Goal: Information Seeking & Learning: Check status

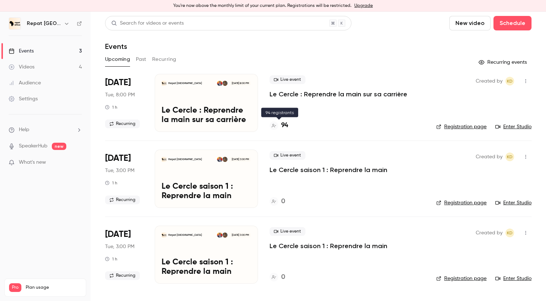
click at [284, 124] on h4 "94" at bounding box center [284, 126] width 7 height 10
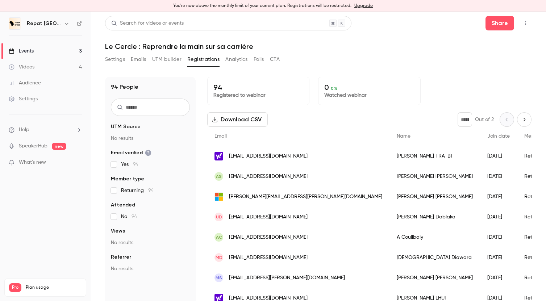
click at [119, 60] on button "Settings" at bounding box center [115, 60] width 20 height 12
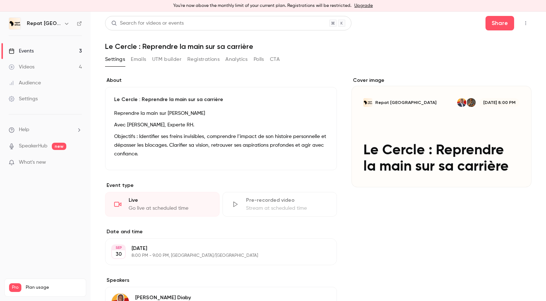
click at [137, 60] on button "Emails" at bounding box center [138, 60] width 15 height 12
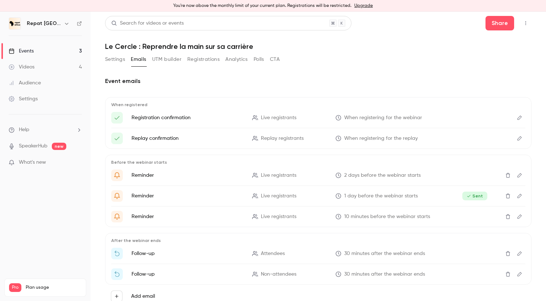
click at [167, 61] on button "UTM builder" at bounding box center [166, 60] width 29 height 12
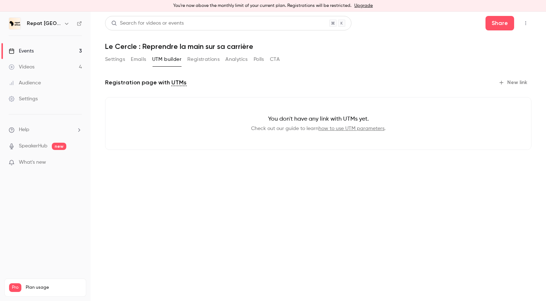
click at [193, 61] on button "Registrations" at bounding box center [203, 60] width 32 height 12
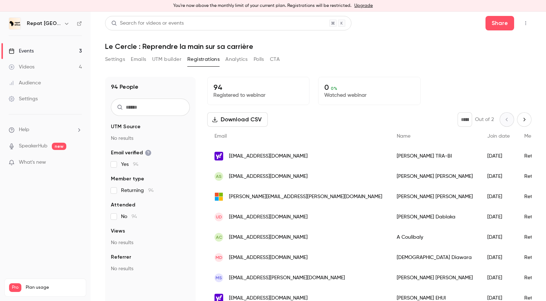
click at [67, 69] on link "Videos 4" at bounding box center [45, 67] width 91 height 16
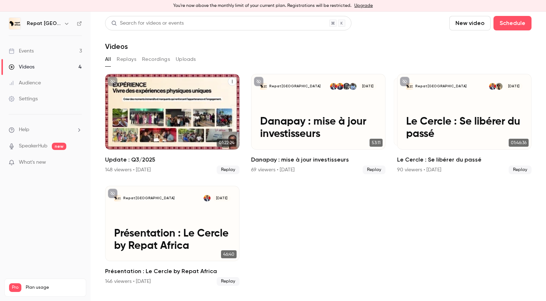
click at [119, 163] on h2 "Update : Q3/2025" at bounding box center [172, 160] width 135 height 9
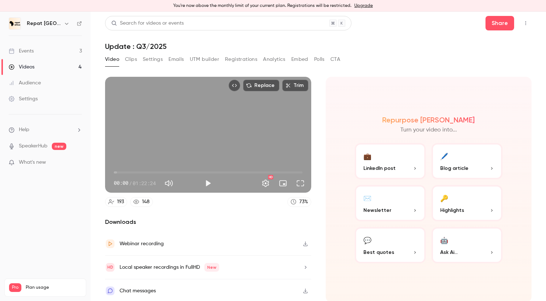
click at [146, 201] on div "148" at bounding box center [146, 202] width 8 height 8
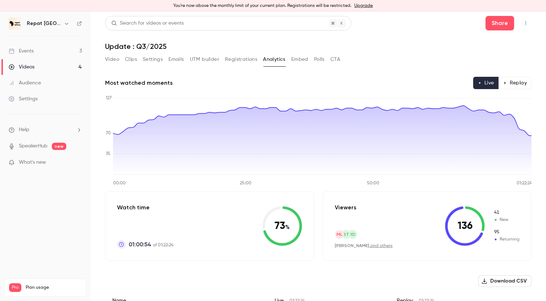
click at [26, 51] on div "Events" at bounding box center [21, 51] width 25 height 7
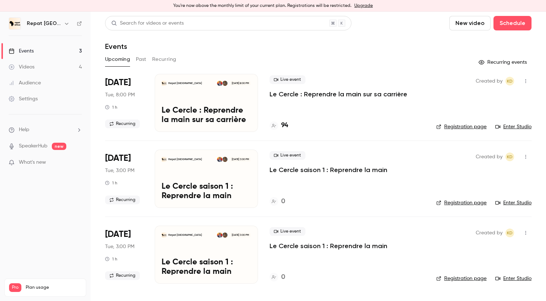
click at [43, 67] on link "Videos 4" at bounding box center [45, 67] width 91 height 16
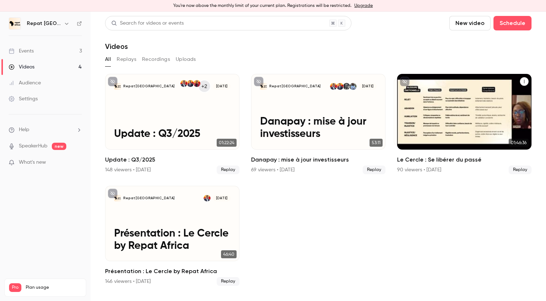
click at [401, 172] on div "90 viewers • [DATE]" at bounding box center [419, 169] width 44 height 7
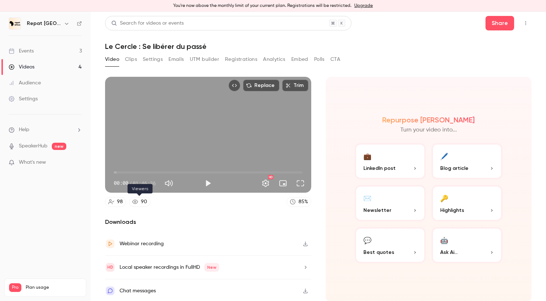
click at [138, 203] on link "90" at bounding box center [139, 202] width 21 height 10
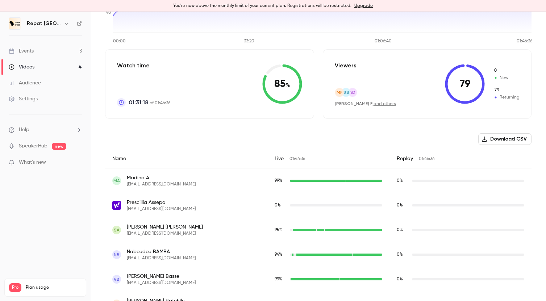
scroll to position [146, 0]
